Goal: Task Accomplishment & Management: Manage account settings

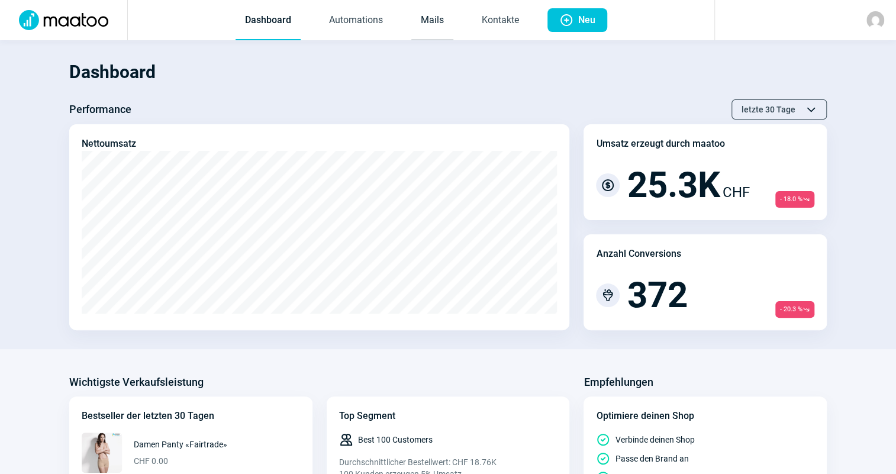
click at [427, 30] on link "Mails" at bounding box center [433, 20] width 42 height 39
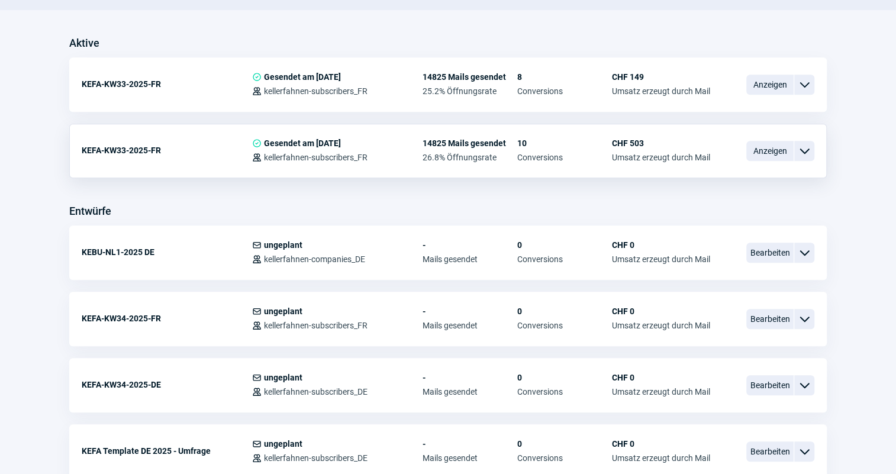
scroll to position [269, 0]
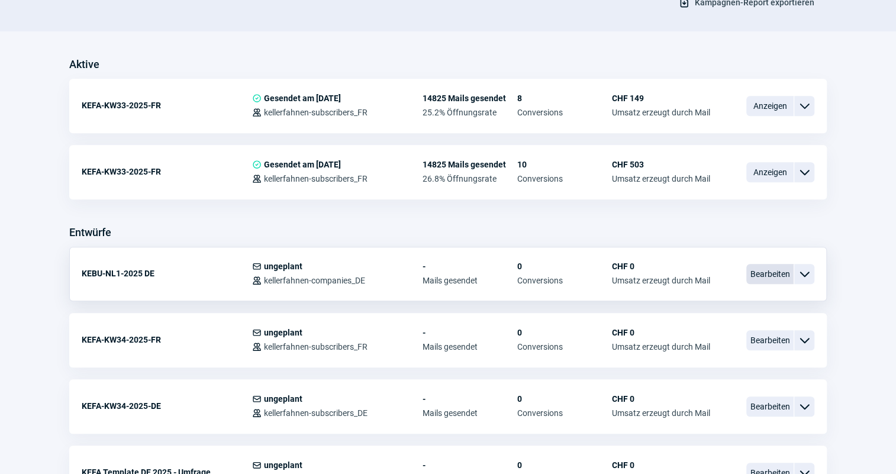
click at [767, 278] on span "Bearbeiten" at bounding box center [770, 274] width 47 height 20
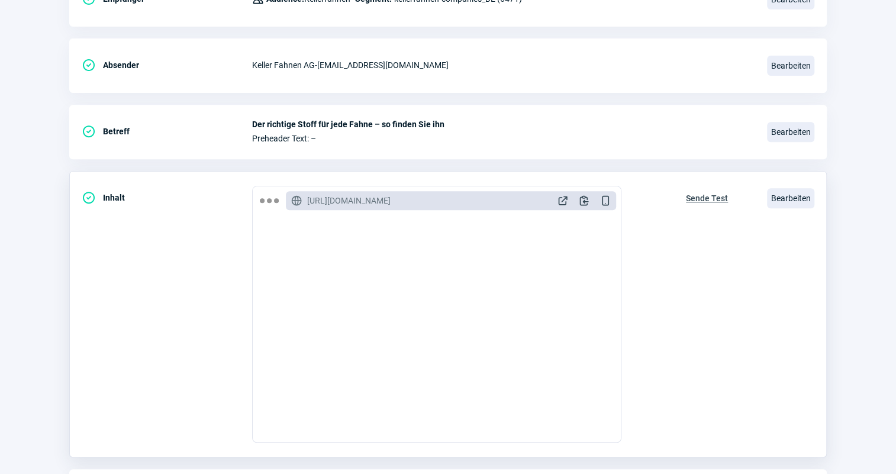
scroll to position [215, 0]
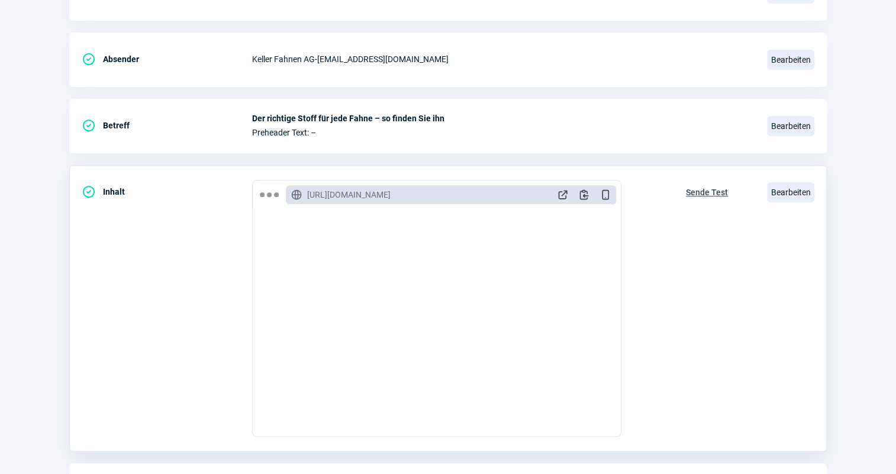
click at [802, 182] on span "Bearbeiten" at bounding box center [790, 192] width 47 height 20
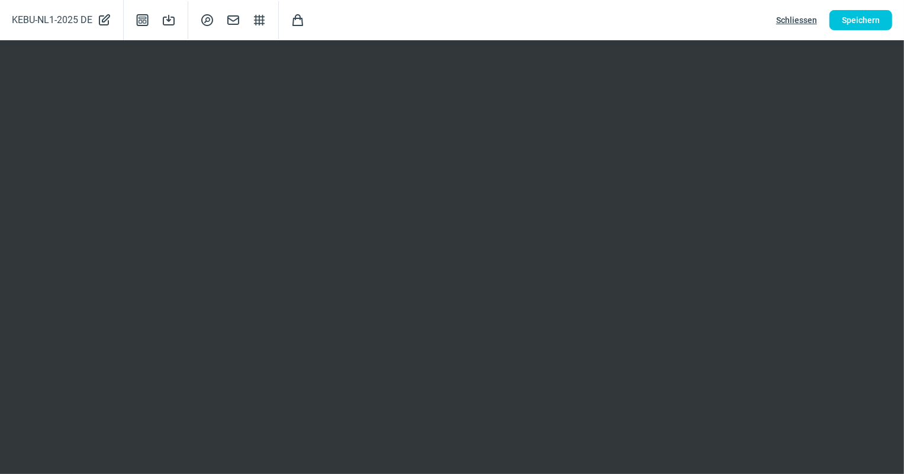
click at [798, 15] on span "Schliessen" at bounding box center [796, 20] width 41 height 19
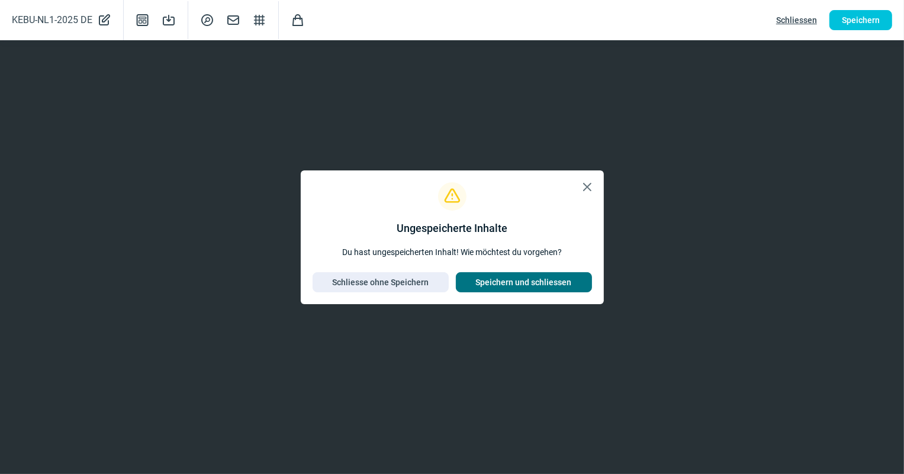
click at [532, 279] on span "Speichern und schliessen" at bounding box center [524, 282] width 96 height 19
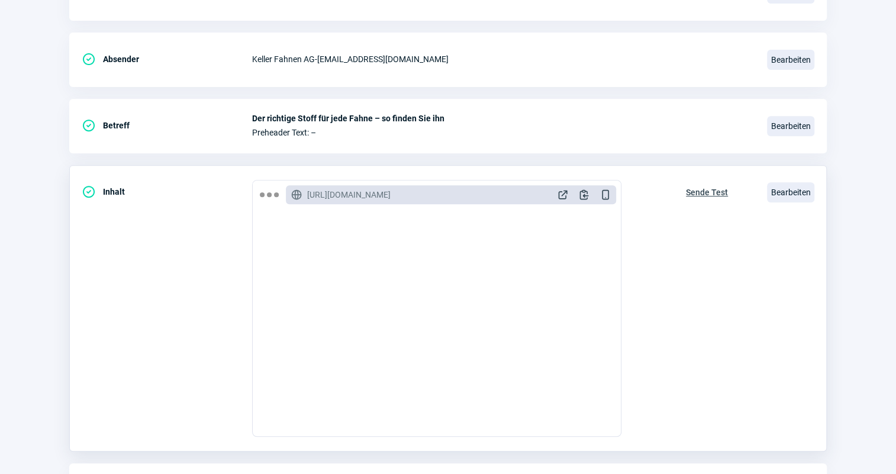
click at [716, 195] on span "Sende Test" at bounding box center [707, 192] width 42 height 19
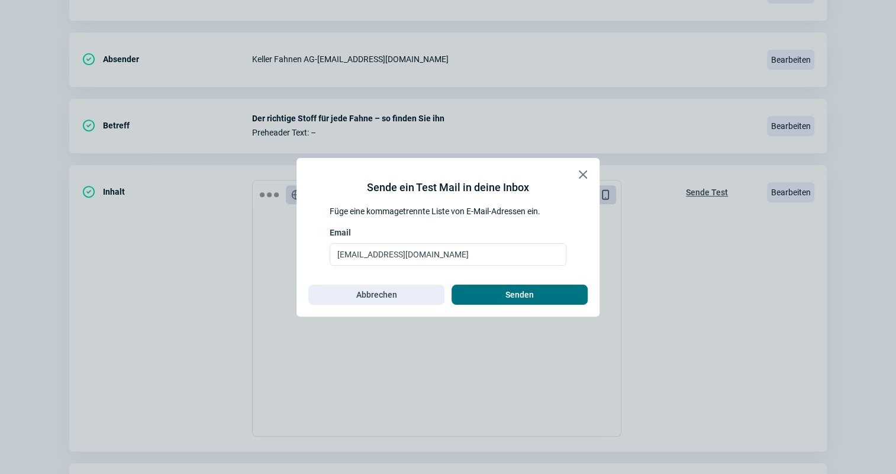
click at [571, 286] on span "Senden" at bounding box center [519, 294] width 111 height 19
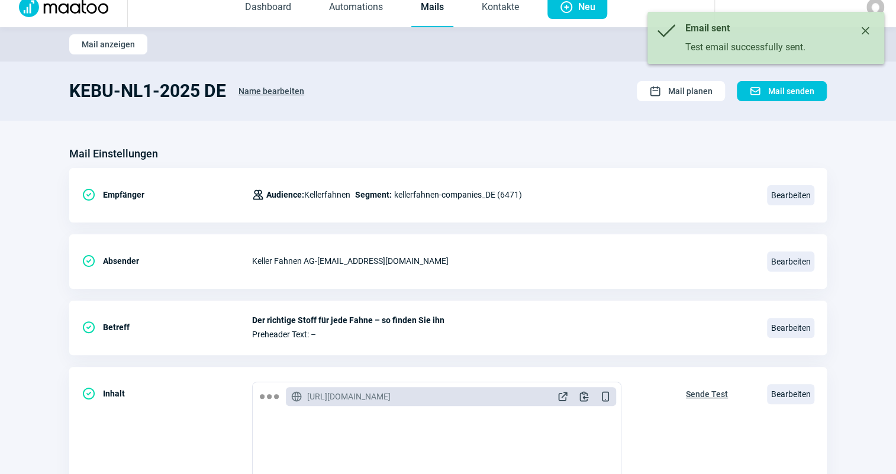
scroll to position [0, 0]
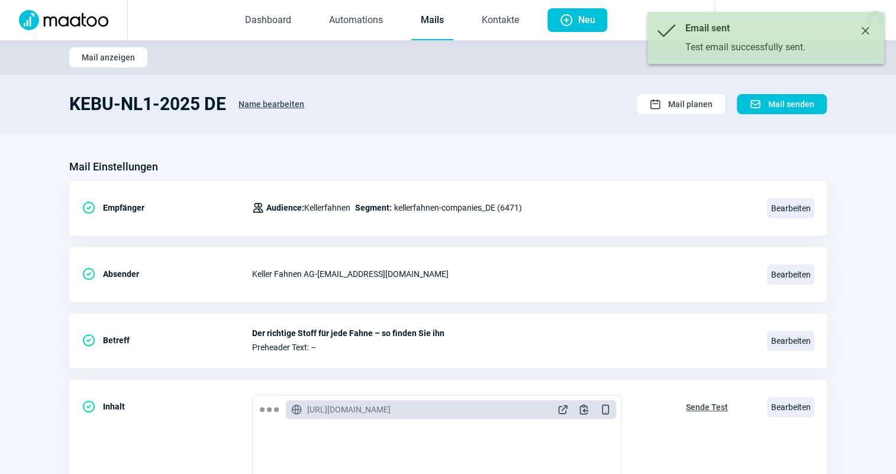
click at [430, 27] on link "Mails" at bounding box center [433, 20] width 42 height 39
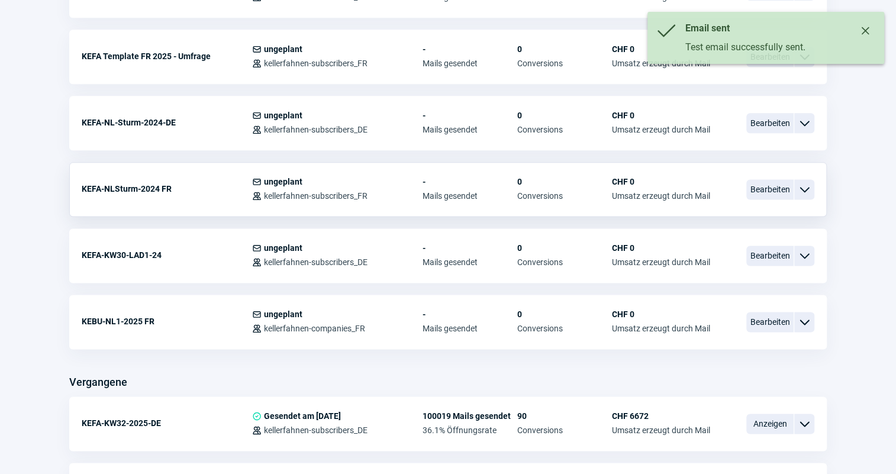
scroll to position [753, 0]
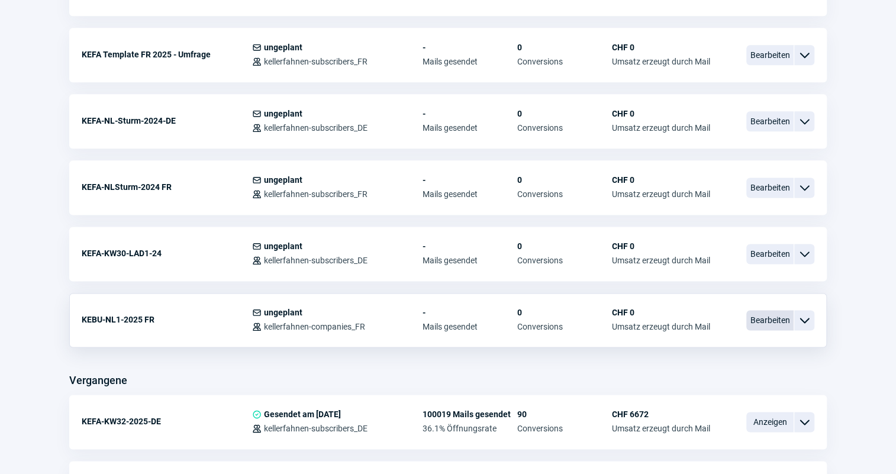
click at [759, 319] on span "Bearbeiten" at bounding box center [770, 320] width 47 height 20
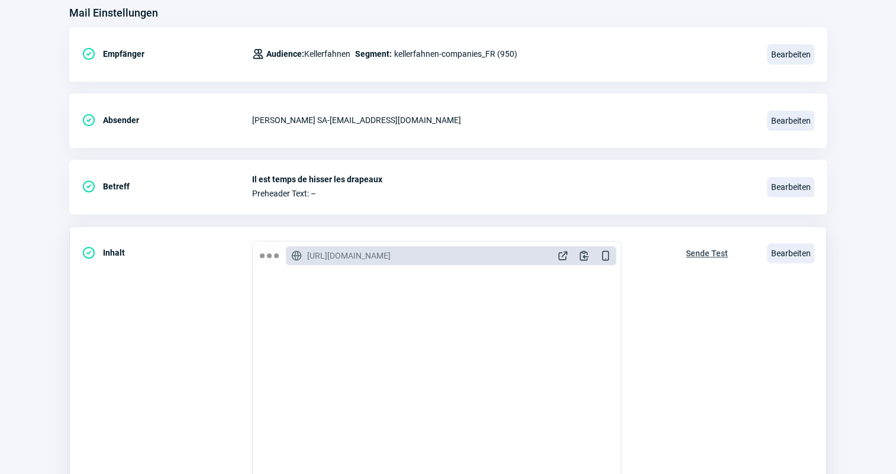
scroll to position [699, 0]
click at [707, 249] on span "Sende Test" at bounding box center [707, 253] width 42 height 19
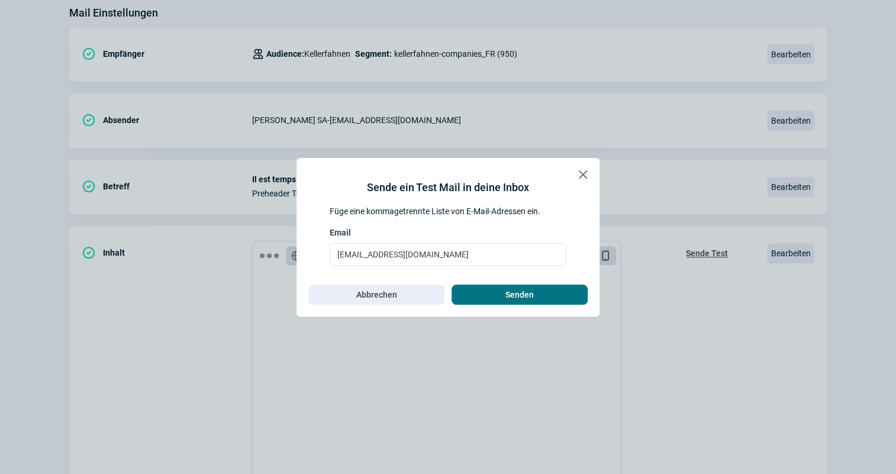
click at [565, 297] on span "Senden" at bounding box center [519, 294] width 111 height 19
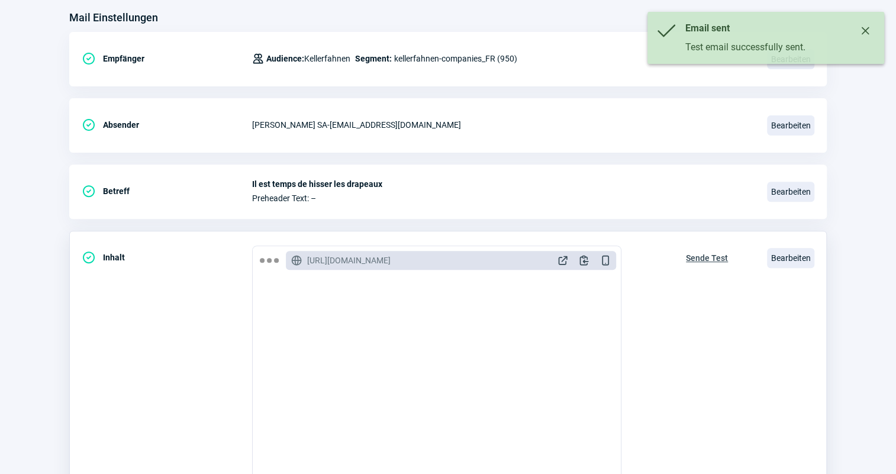
scroll to position [161, 0]
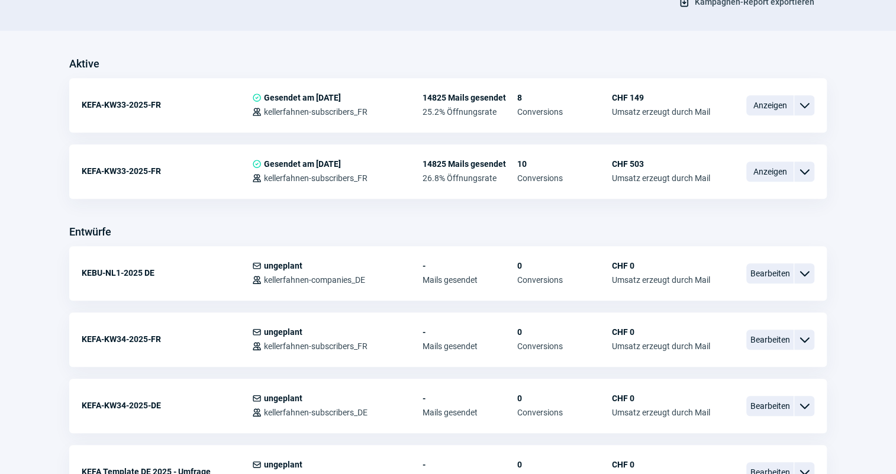
scroll to position [269, 0]
click at [770, 278] on span "Bearbeiten" at bounding box center [770, 274] width 47 height 20
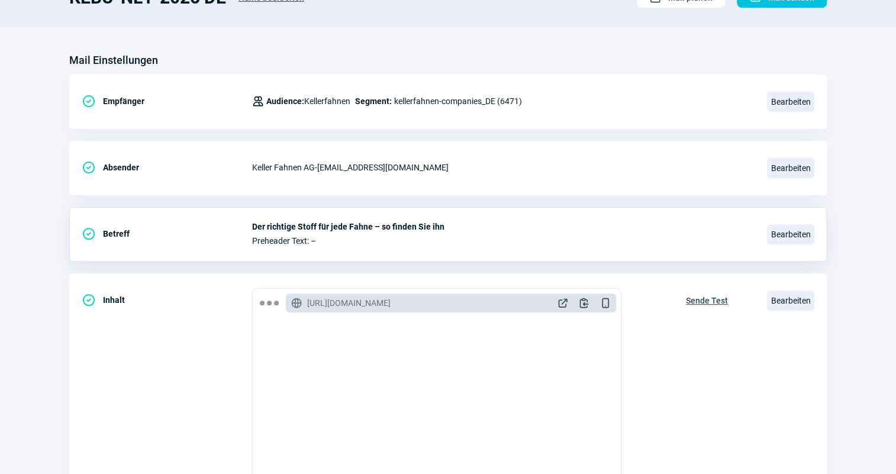
scroll to position [107, 0]
drag, startPoint x: 470, startPoint y: 219, endPoint x: 253, endPoint y: 229, distance: 216.9
click at [253, 229] on span "Der richtige Stoff für jede Fahne – so finden Sie ihn" at bounding box center [502, 225] width 501 height 9
copy span "Der richtige Stoff für jede Fahne – so finden Sie ihn"
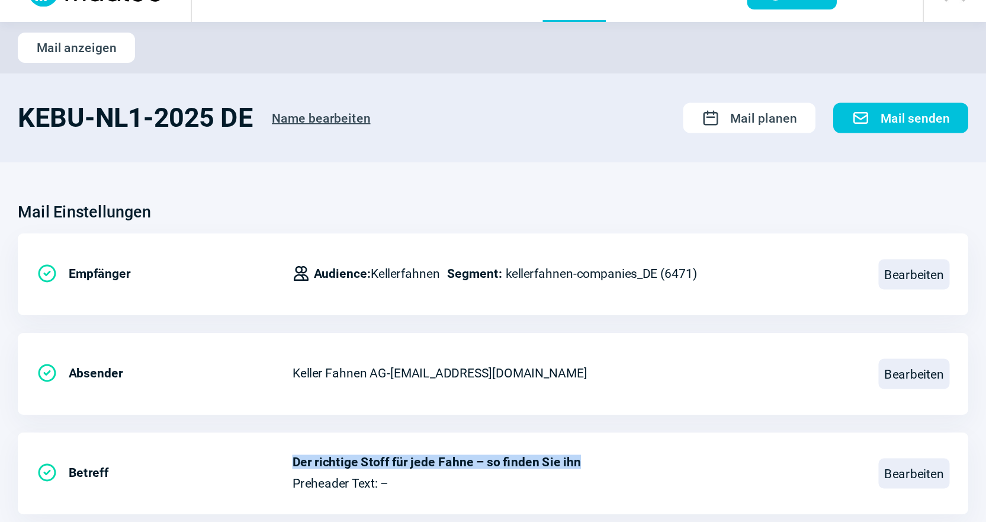
scroll to position [0, 0]
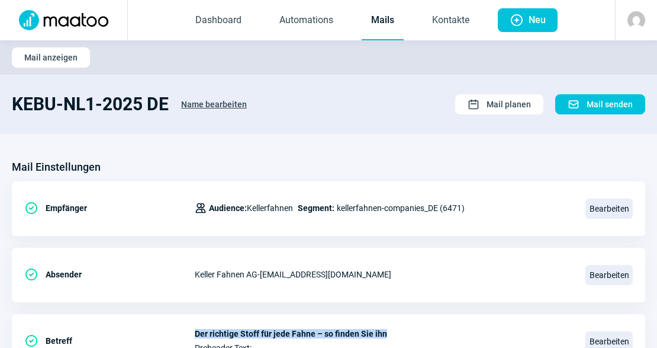
click at [385, 27] on link "Mails" at bounding box center [383, 20] width 42 height 39
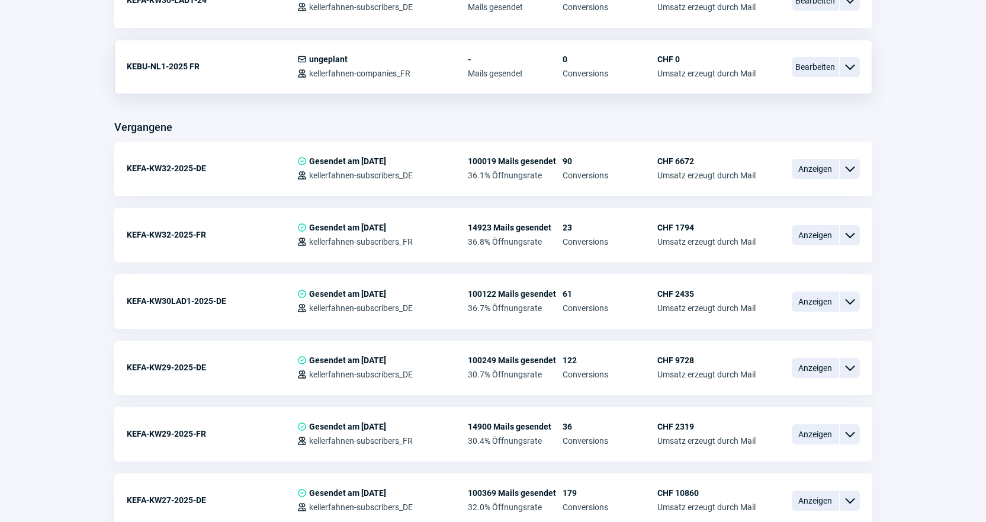
scroll to position [947, 0]
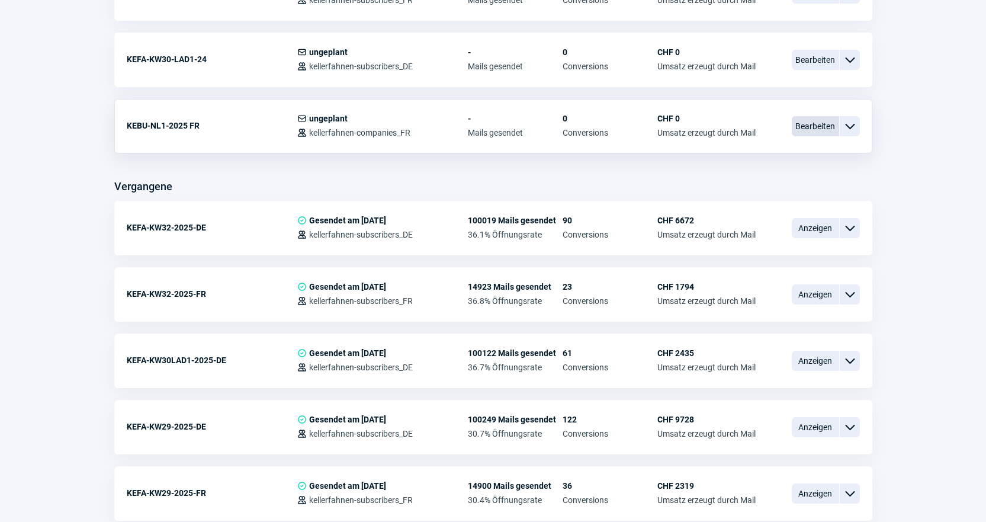
click at [799, 129] on span "Bearbeiten" at bounding box center [815, 126] width 47 height 20
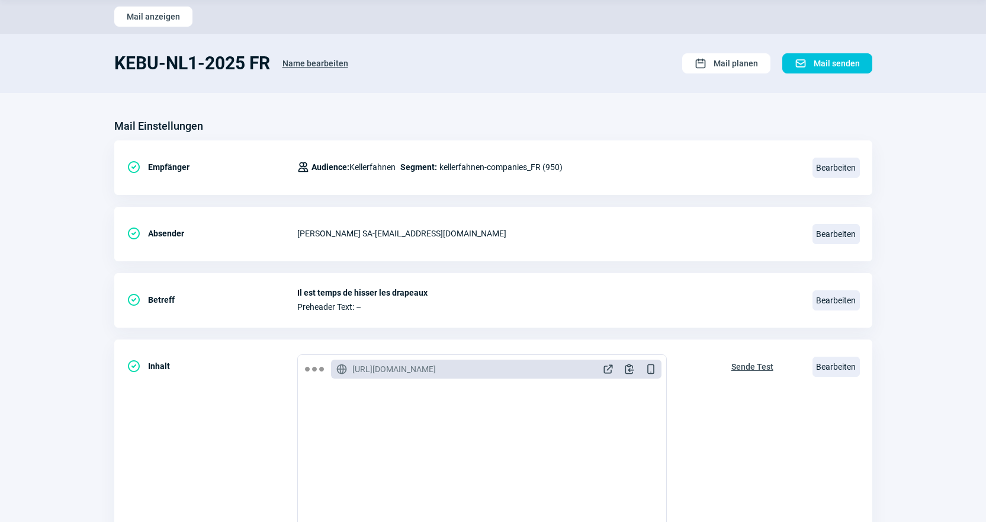
scroll to position [59, 0]
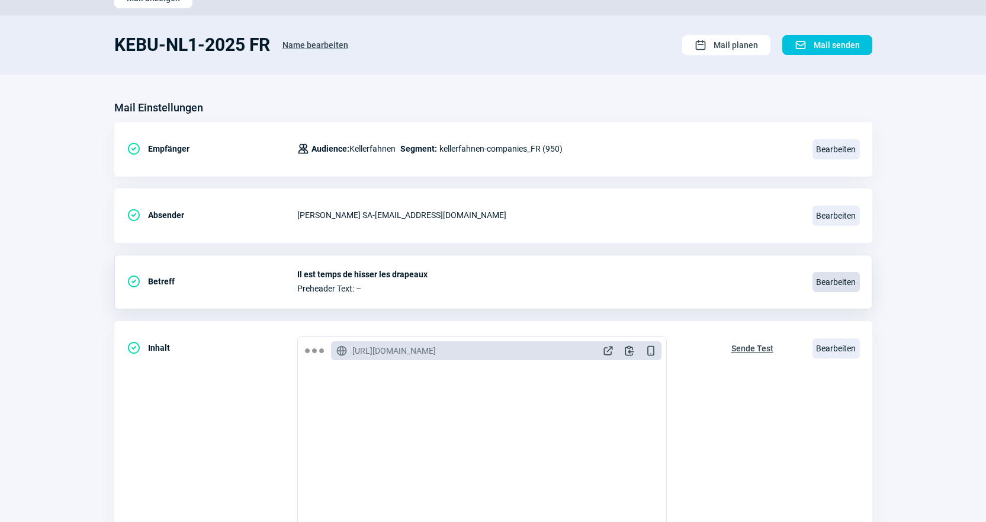
click at [846, 287] on span "Bearbeiten" at bounding box center [835, 282] width 47 height 20
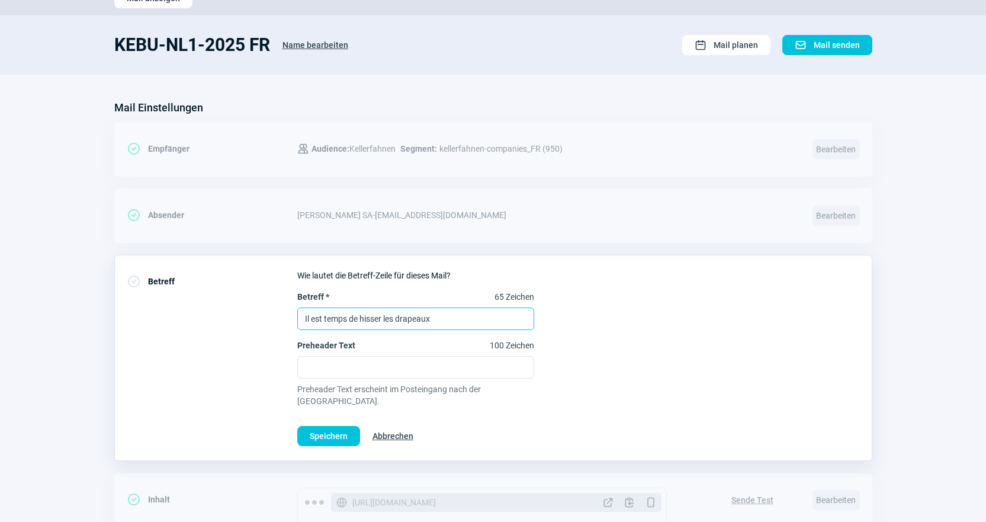
drag, startPoint x: 451, startPoint y: 314, endPoint x: 51, endPoint y: 275, distance: 402.2
click at [51, 275] on section "Mail Einstellungen CheckCircle icon Empfänger Users icon Audience: Kellerfahnen…" at bounding box center [493, 468] width 986 height 786
paste input "Le tissu adapté à chaque drapeau – comment le trouver"
type input "Le tissu adapté à chaque drapeau – comment le trouver"
click at [317, 426] on span "Speichern" at bounding box center [329, 435] width 38 height 19
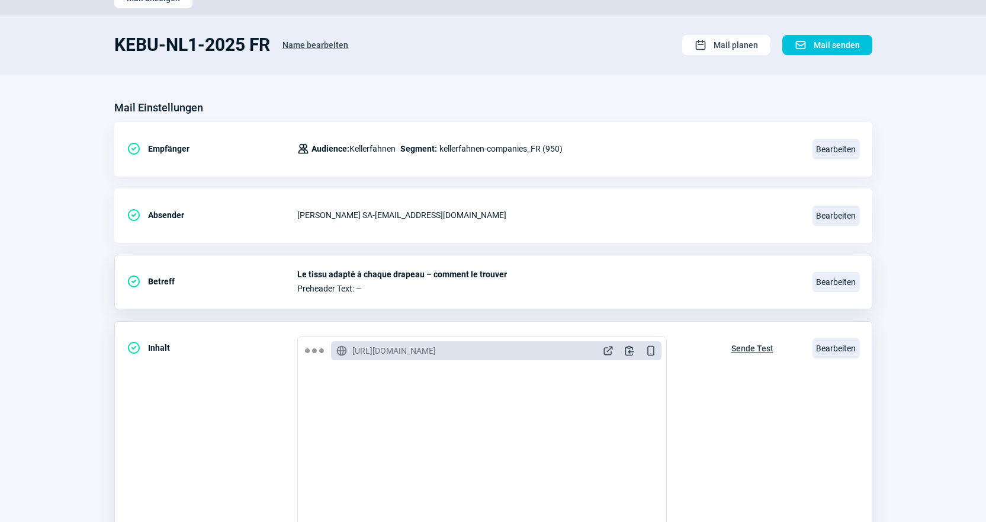
click at [754, 350] on span "Sende Test" at bounding box center [752, 348] width 42 height 19
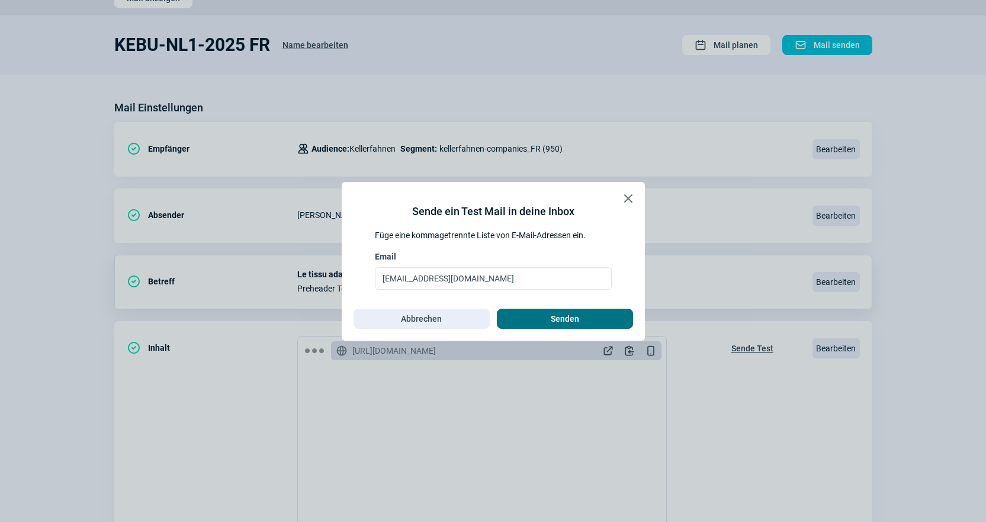
click at [618, 320] on span "Senden" at bounding box center [564, 318] width 111 height 19
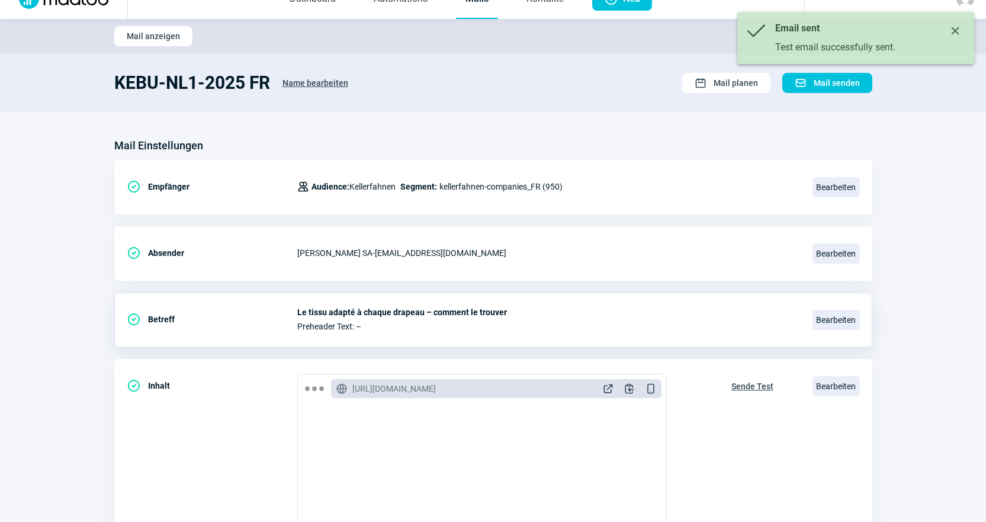
scroll to position [0, 0]
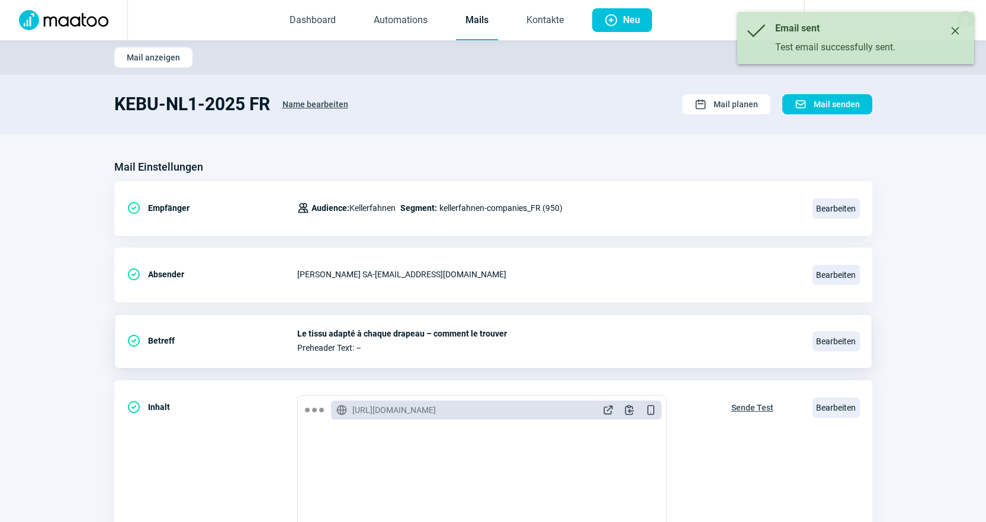
click at [472, 20] on link "Mails" at bounding box center [477, 20] width 42 height 39
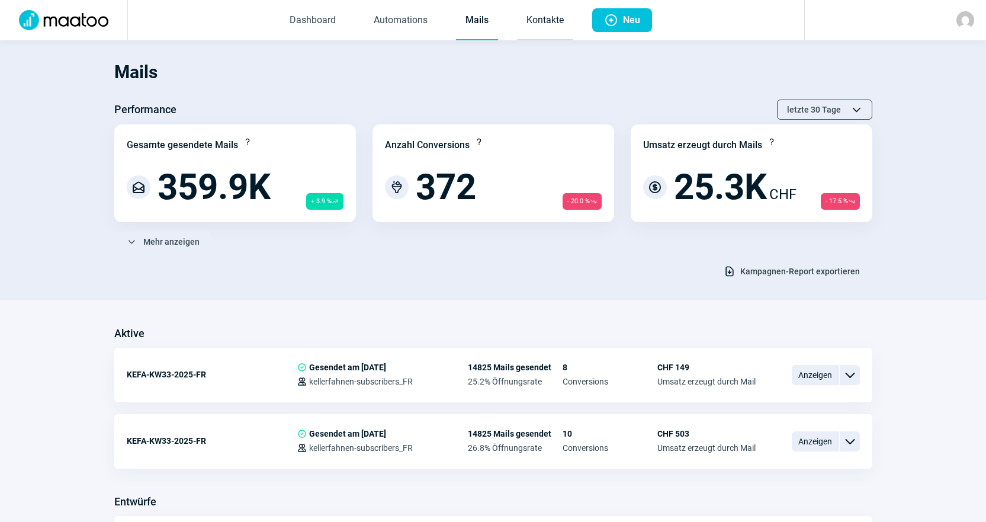
click at [529, 28] on link "Kontakte" at bounding box center [545, 20] width 56 height 39
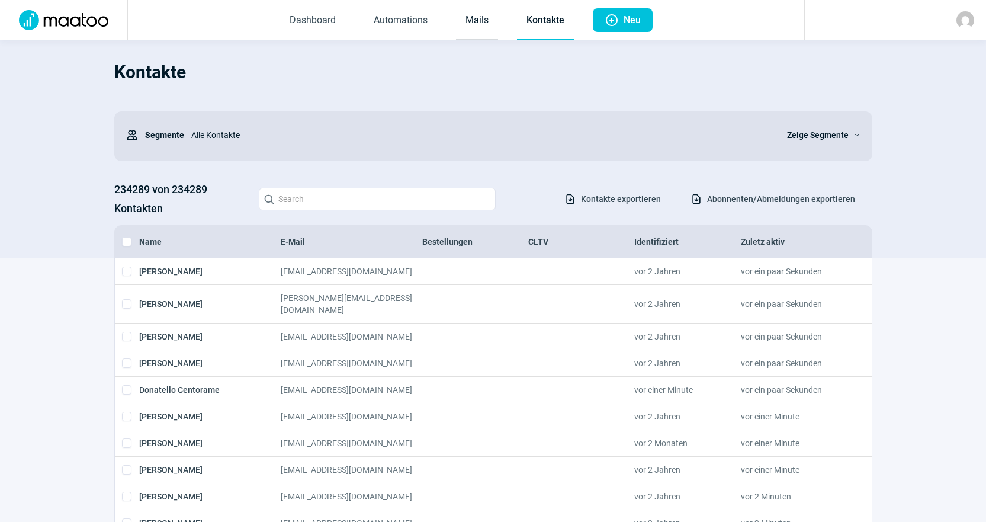
click at [478, 22] on link "Mails" at bounding box center [477, 20] width 42 height 39
